Goal: Information Seeking & Learning: Check status

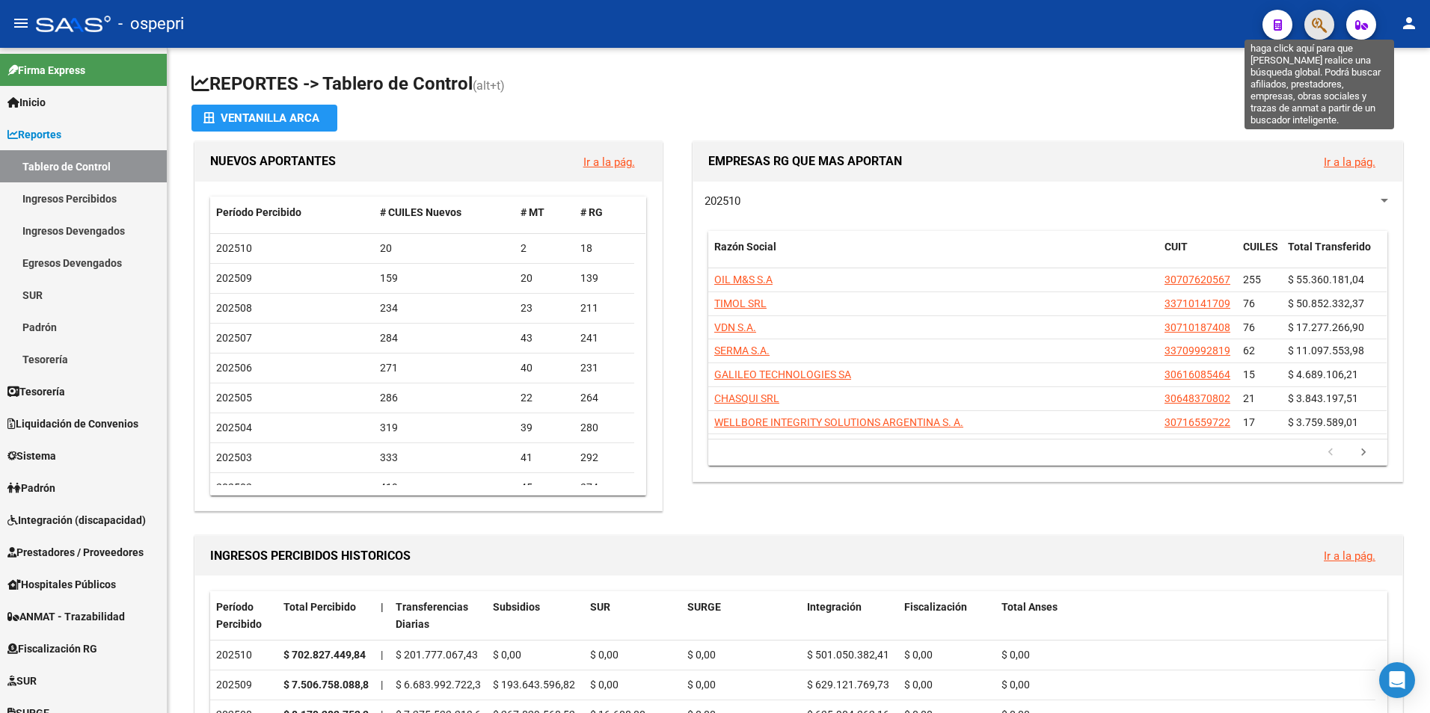
click at [1323, 34] on icon "button" at bounding box center [1318, 24] width 15 height 17
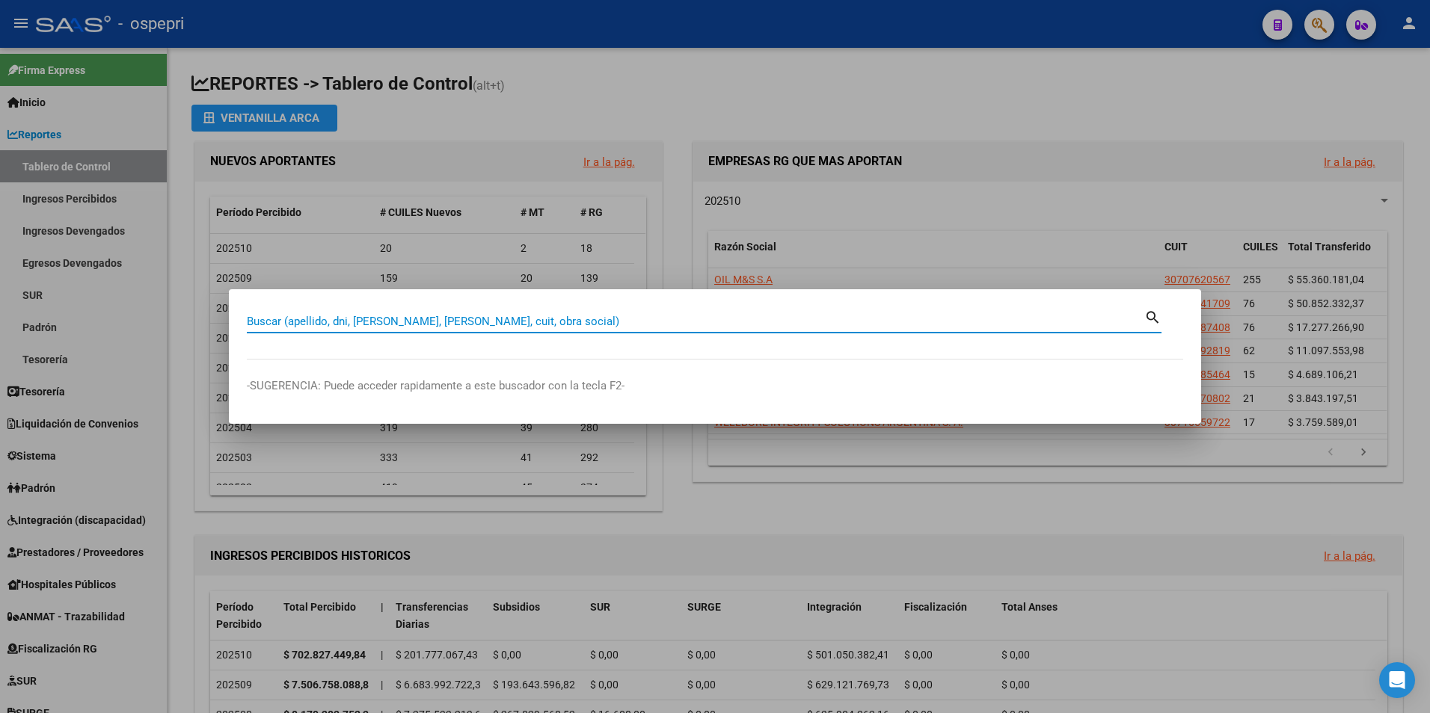
click at [440, 315] on input "Buscar (apellido, dni, [PERSON_NAME], [PERSON_NAME], cuit, obra social)" at bounding box center [695, 321] width 897 height 13
paste input "27419785828"
click at [1157, 316] on mat-icon "search" at bounding box center [1152, 316] width 17 height 18
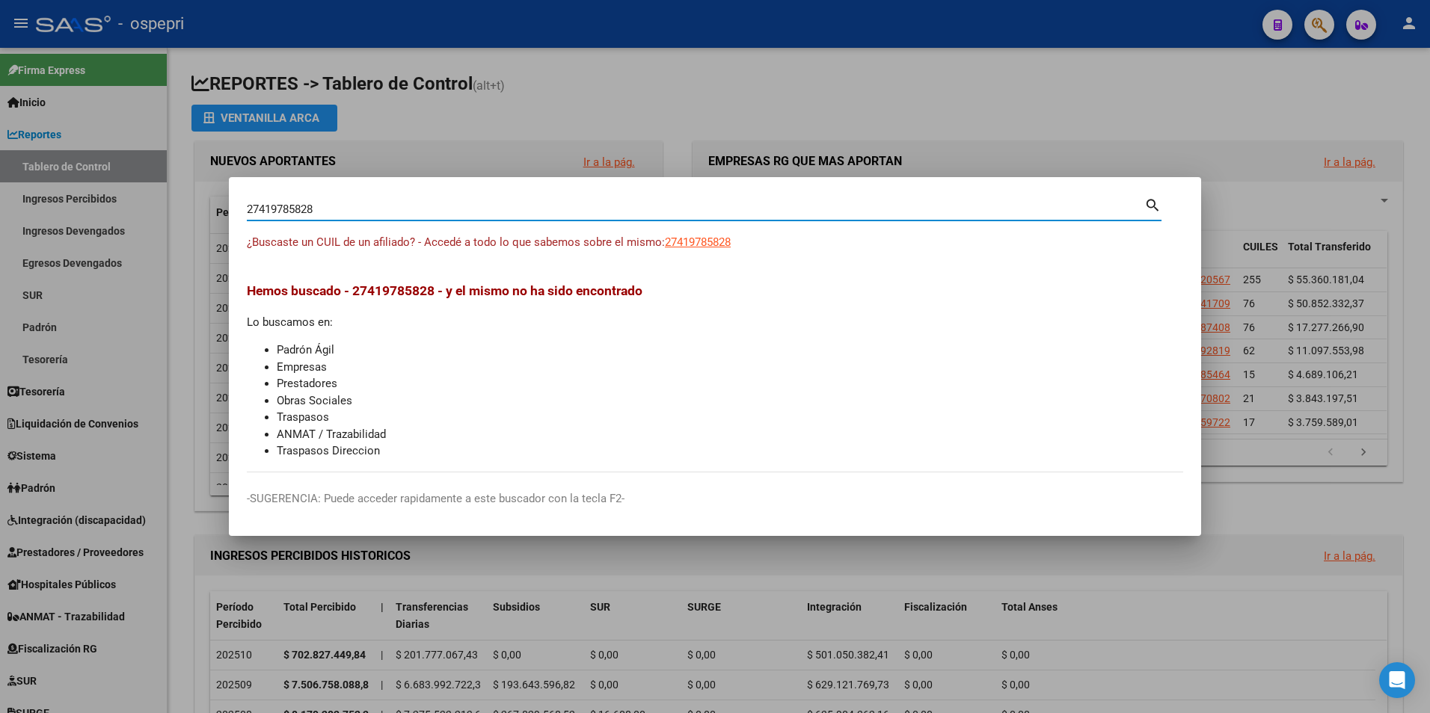
click at [370, 206] on input "27419785828" at bounding box center [695, 209] width 897 height 13
type input "41978582"
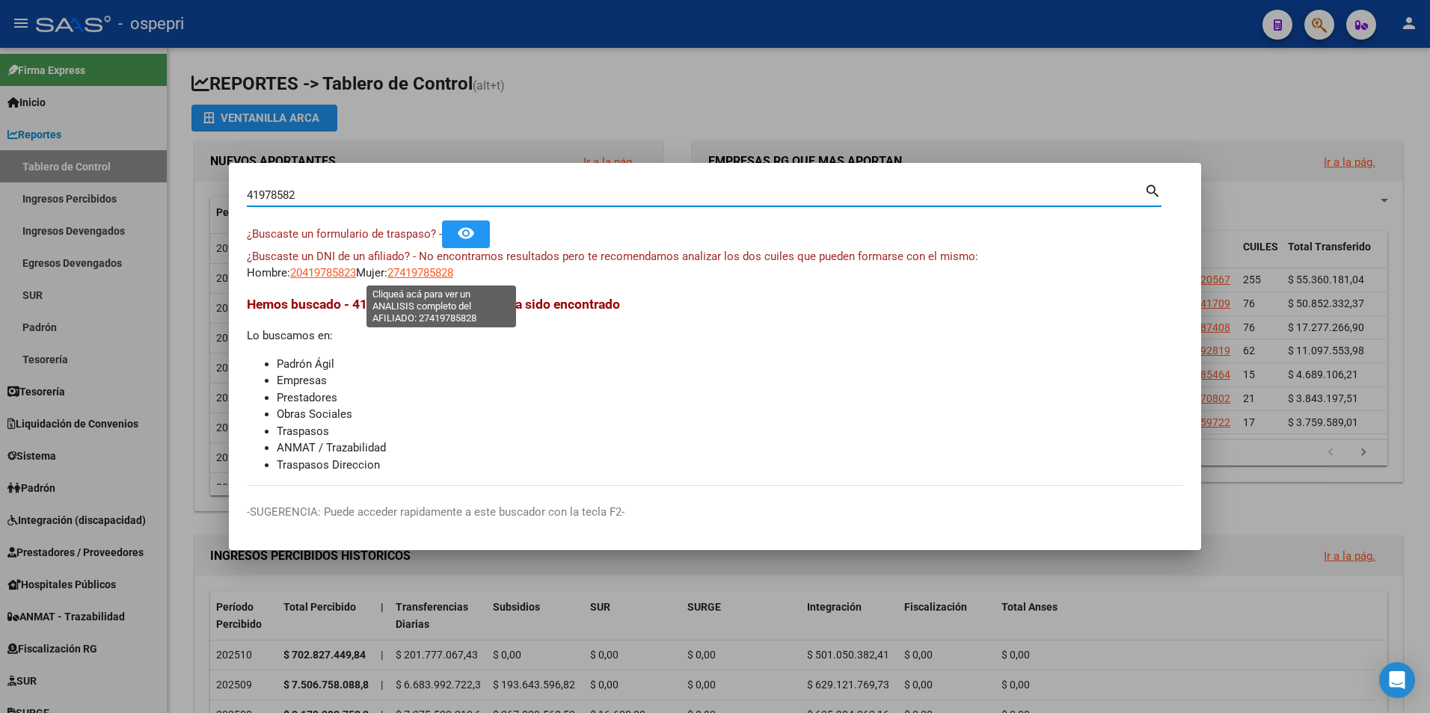
click at [429, 269] on span "27419785828" at bounding box center [420, 272] width 66 height 13
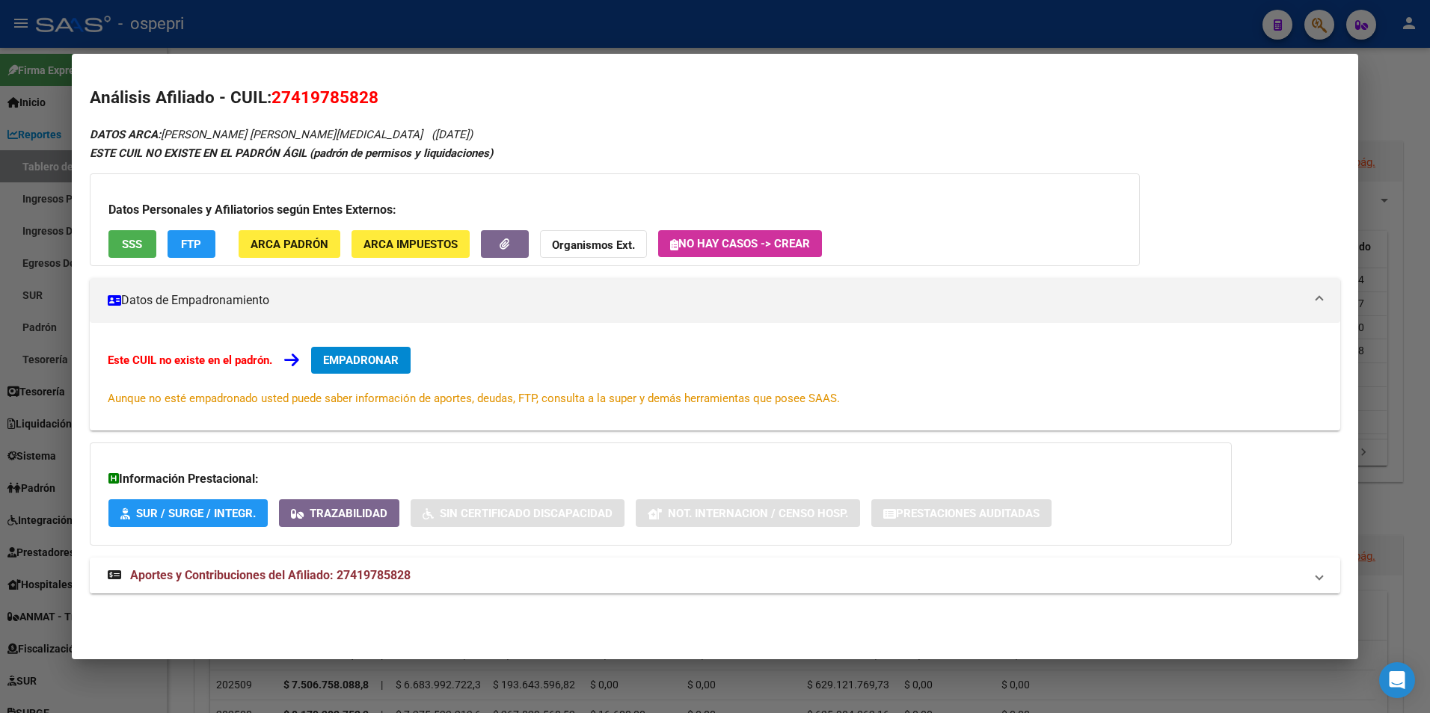
click at [345, 579] on span "Aportes y Contribuciones del Afiliado: 27419785828" at bounding box center [270, 575] width 280 height 14
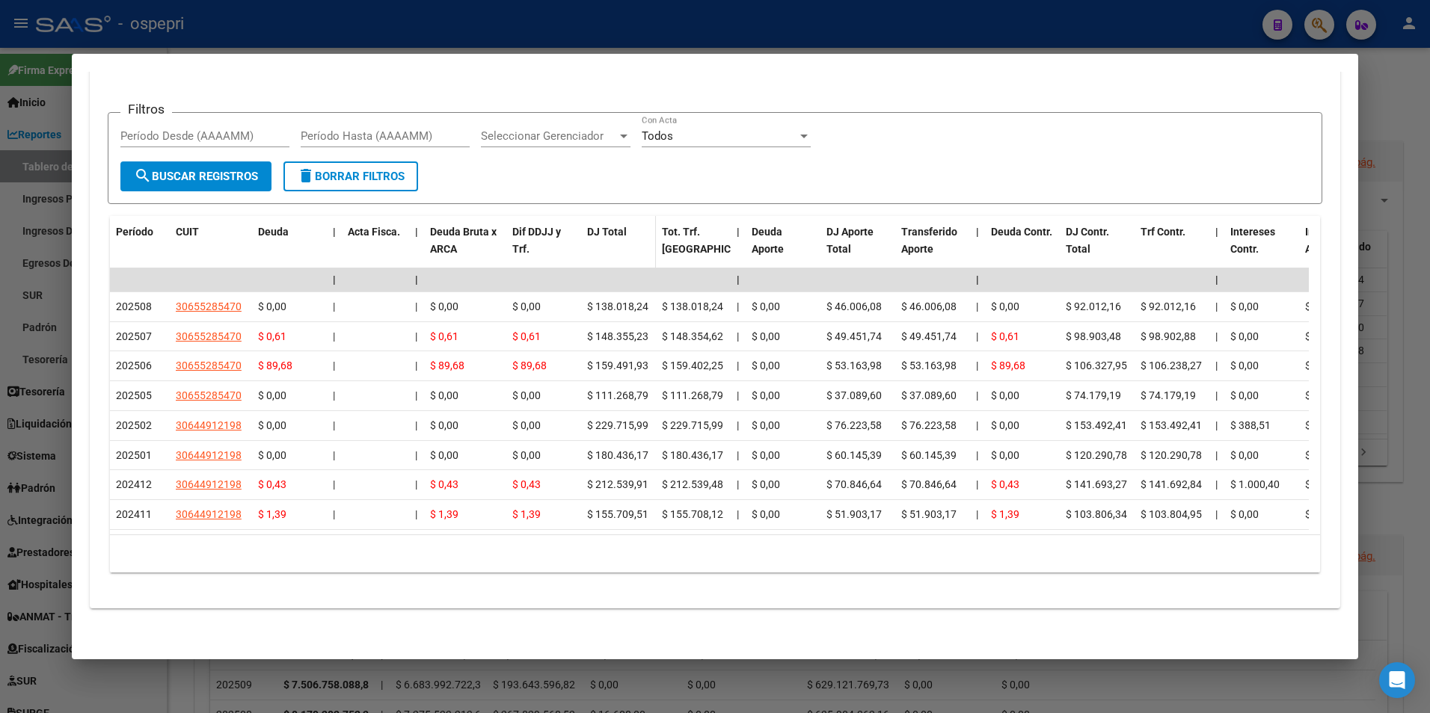
scroll to position [589, 0]
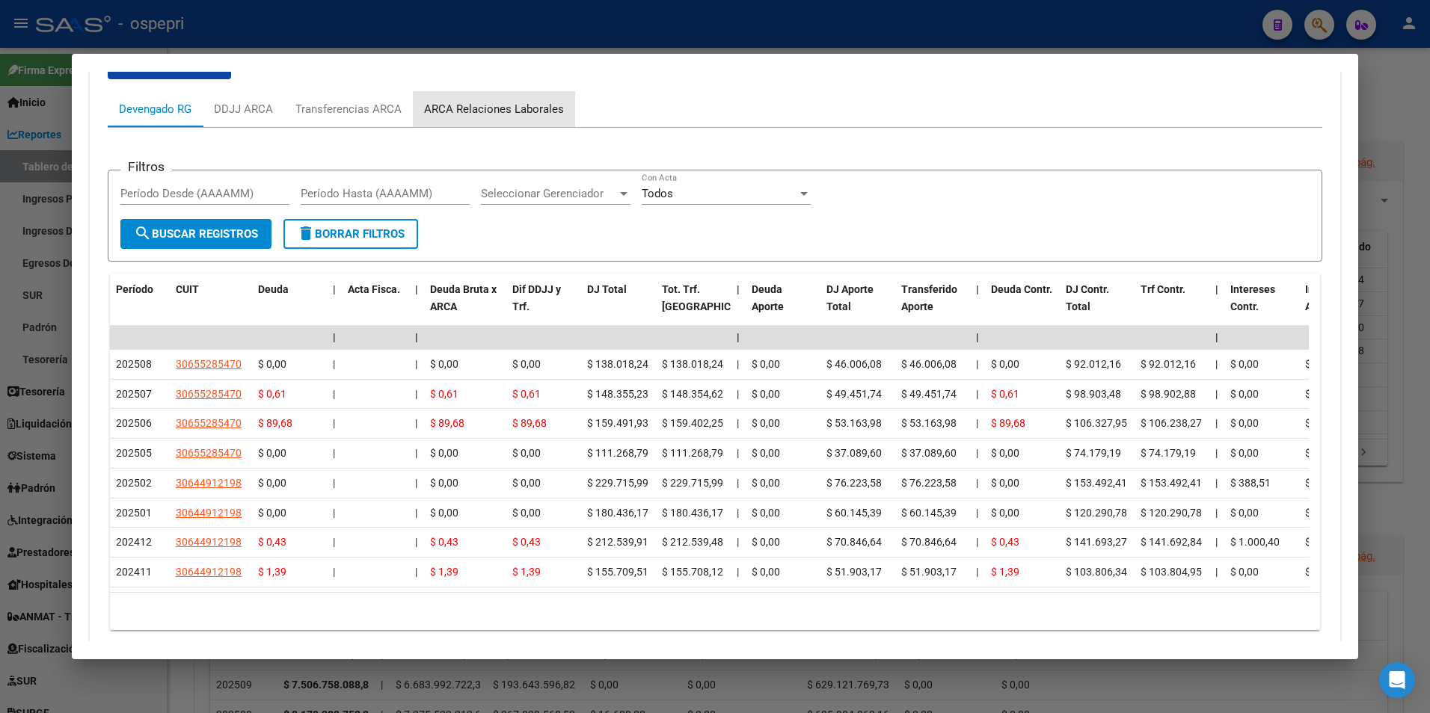
click at [495, 111] on div "ARCA Relaciones Laborales" at bounding box center [494, 109] width 140 height 16
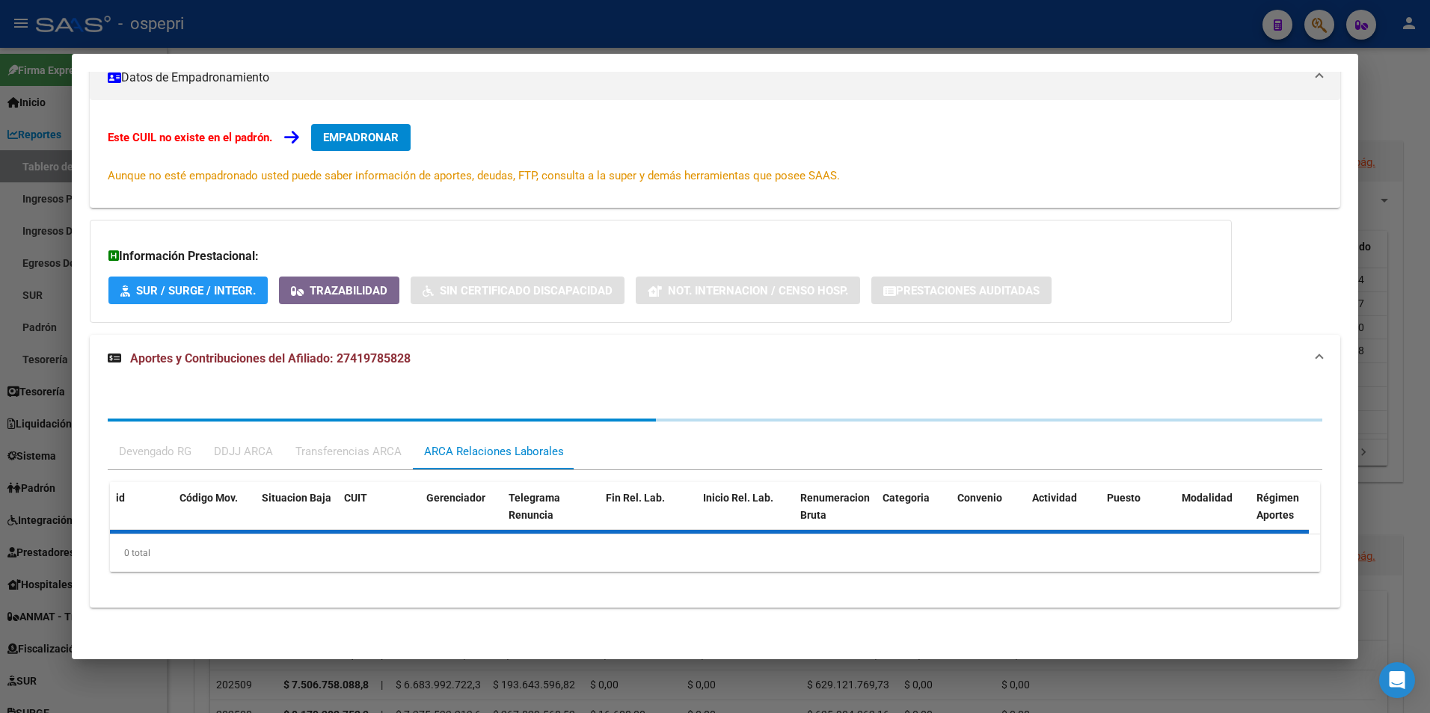
scroll to position [292, 0]
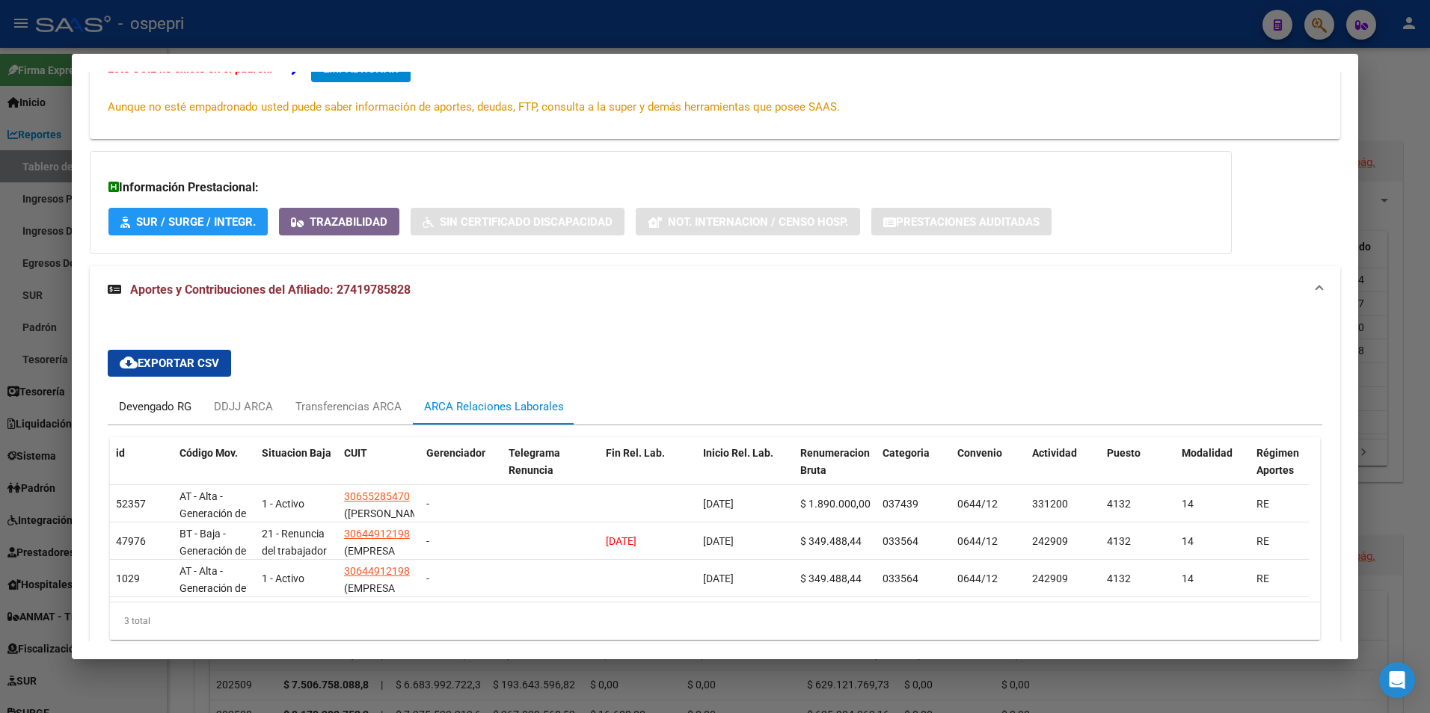
click at [153, 402] on div "Devengado RG" at bounding box center [155, 407] width 73 height 16
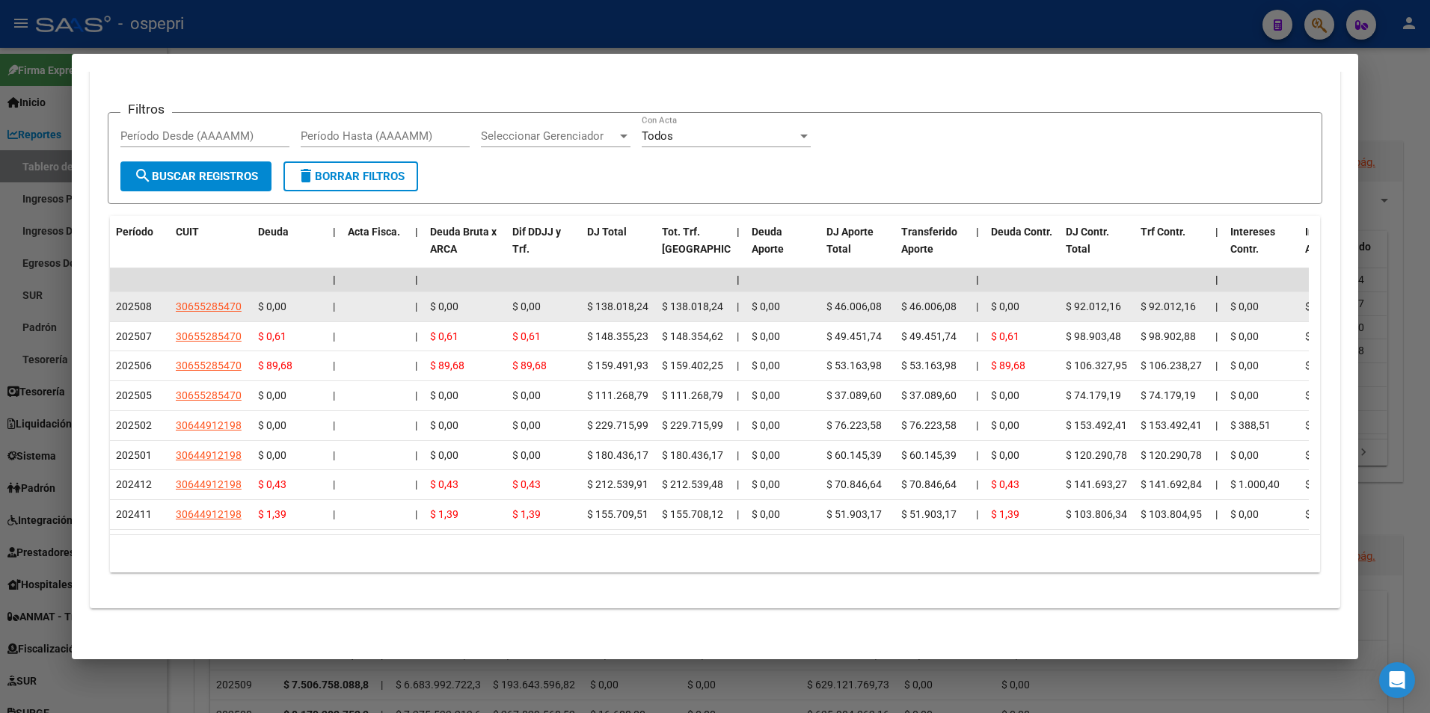
scroll to position [664, 0]
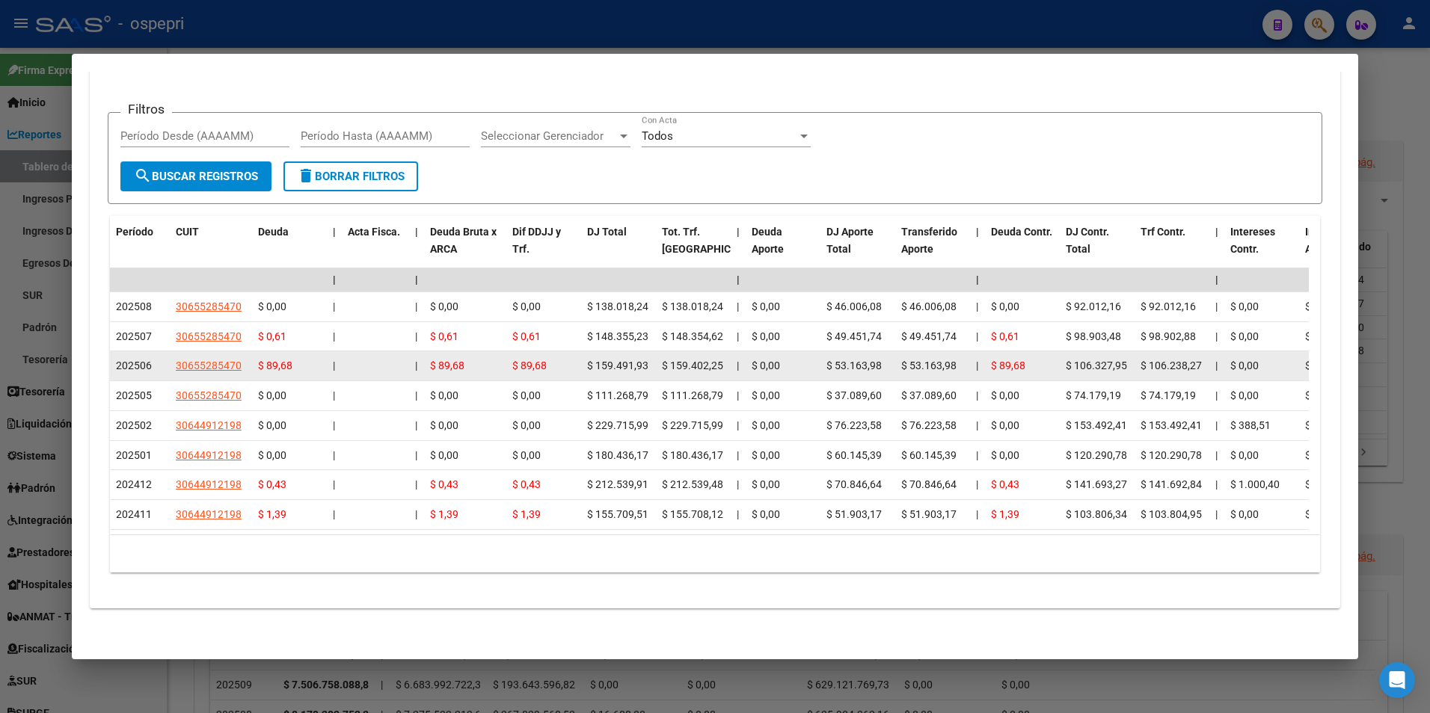
drag, startPoint x: 247, startPoint y: 318, endPoint x: 580, endPoint y: 346, distance: 333.9
click at [580, 346] on datatable-scroller "| | | | | | | | | | | | | 202508 30655285470 $ 0,00 | | $ 0,00 $ 0,00 $ 138.018…" at bounding box center [709, 399] width 1199 height 262
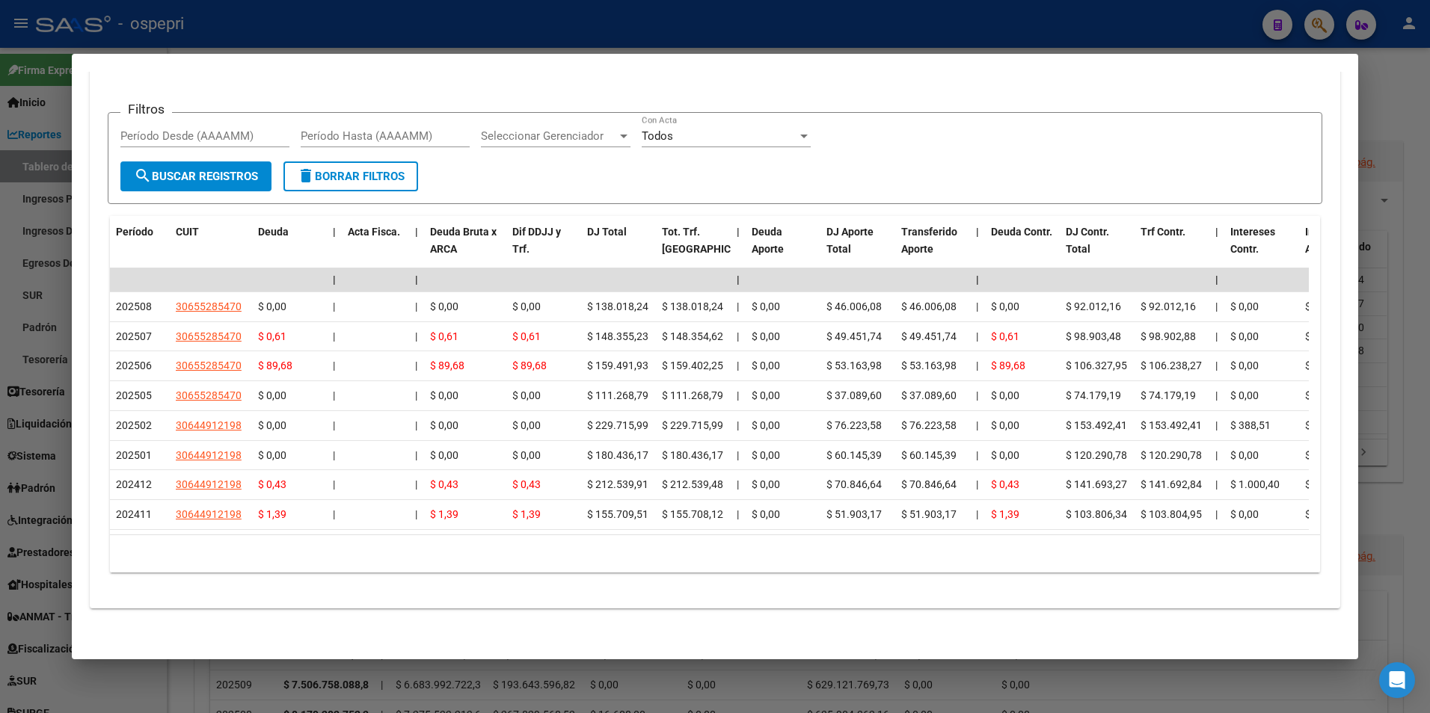
click at [1145, 553] on div "10 total 1" at bounding box center [715, 553] width 1211 height 37
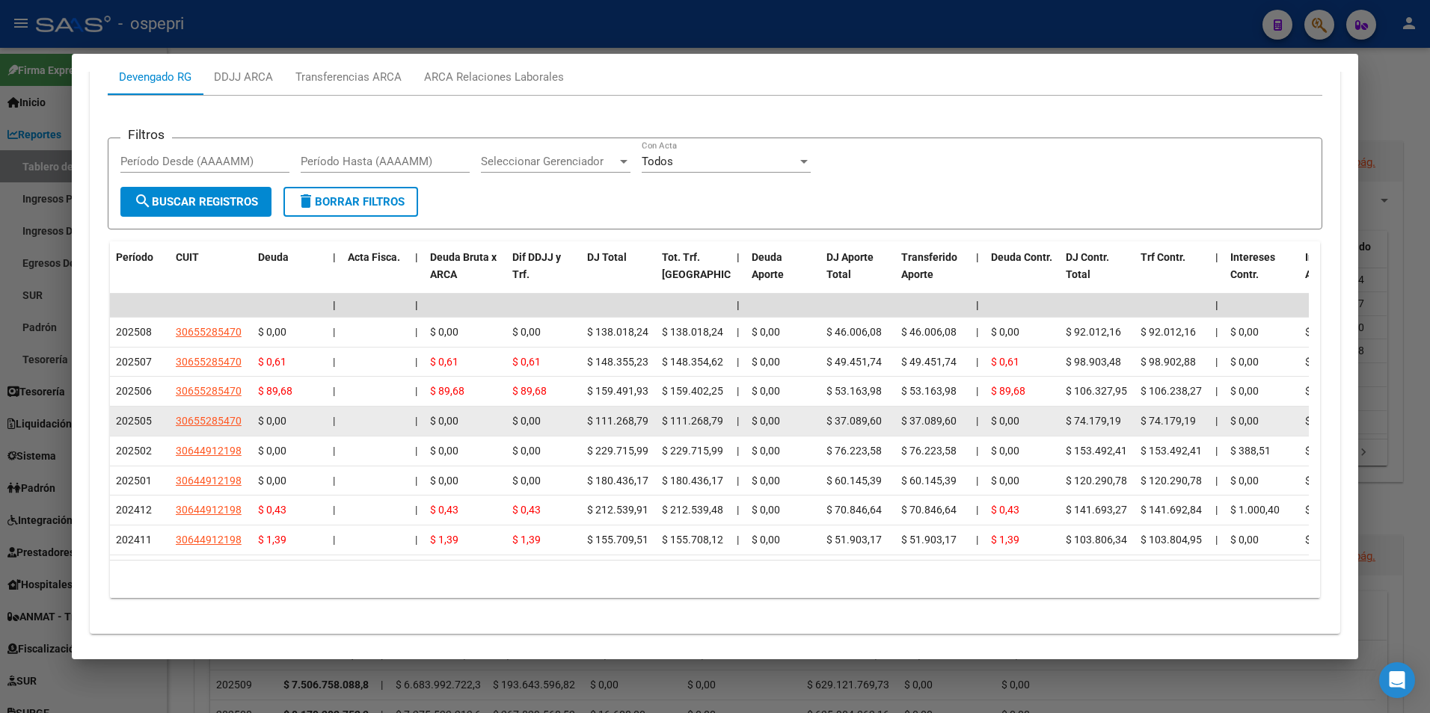
scroll to position [589, 0]
